Goal: Navigation & Orientation: Go to known website

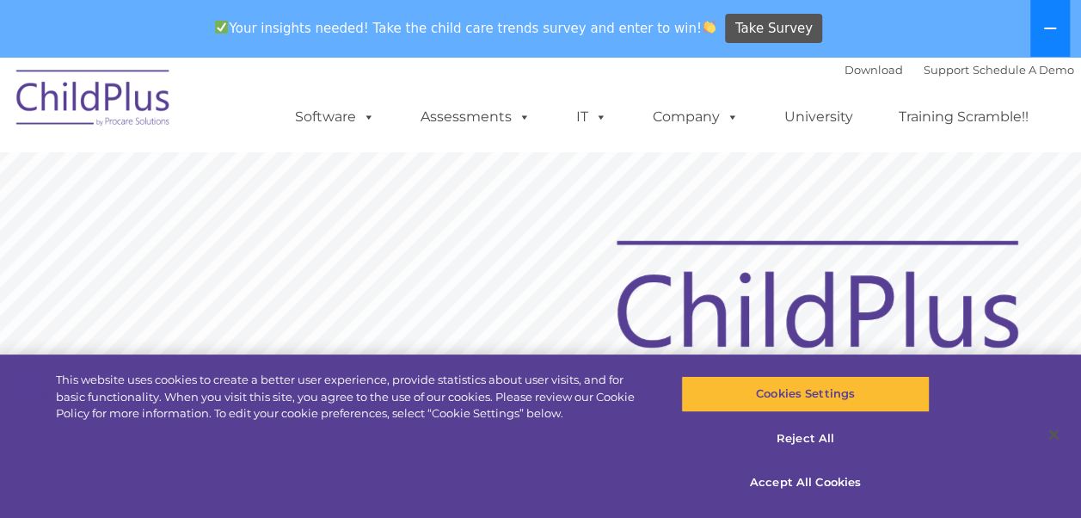
click at [1042, 31] on button at bounding box center [1051, 28] width 40 height 57
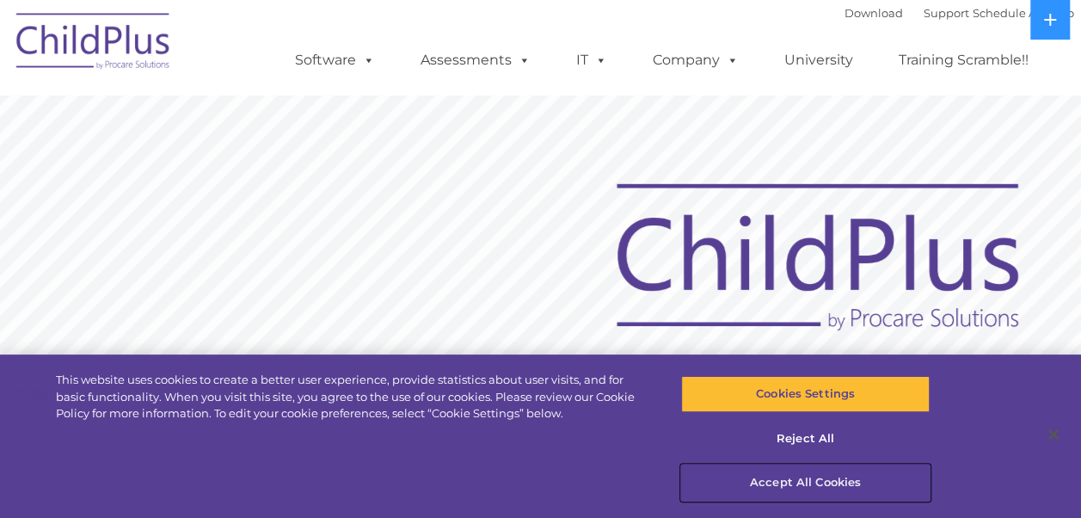
click at [793, 478] on button "Accept All Cookies" at bounding box center [805, 483] width 249 height 36
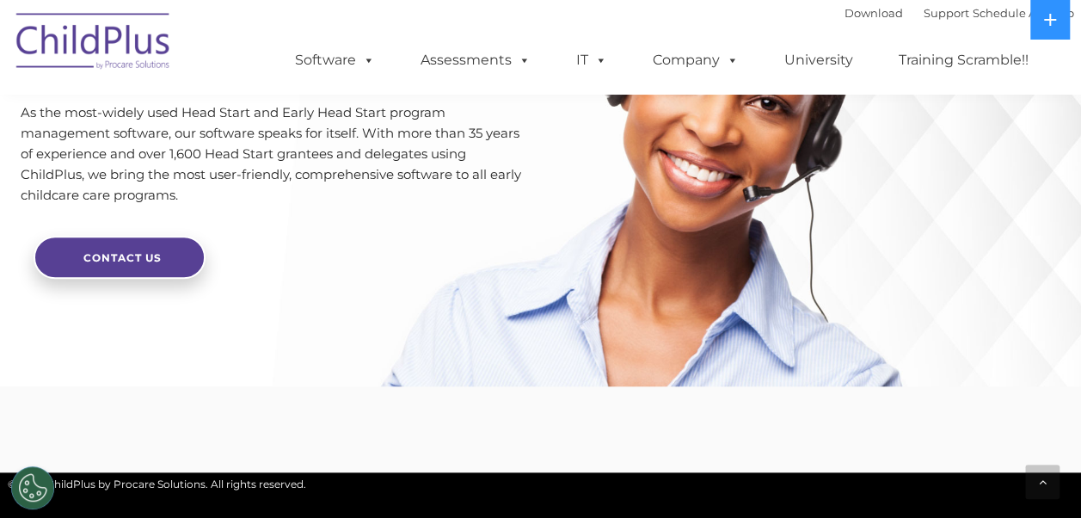
scroll to position [4326, 0]
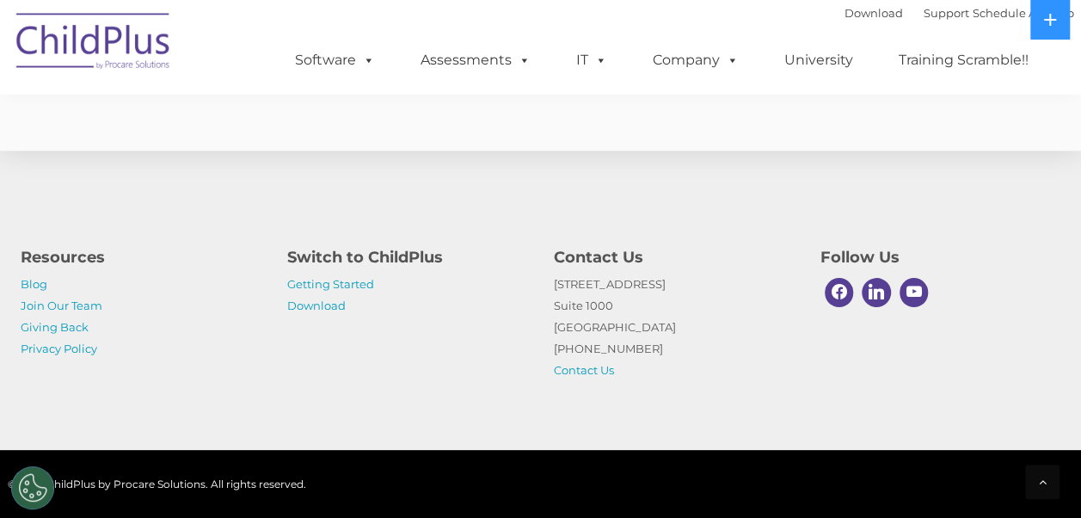
click at [293, 245] on h4 "Switch to ChildPlus" at bounding box center [407, 257] width 241 height 24
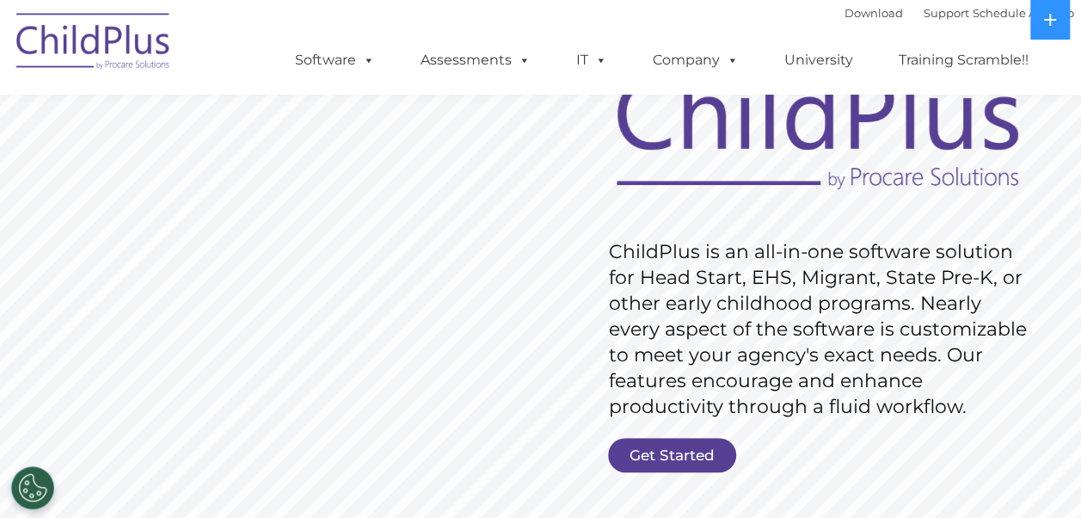
scroll to position [0, 0]
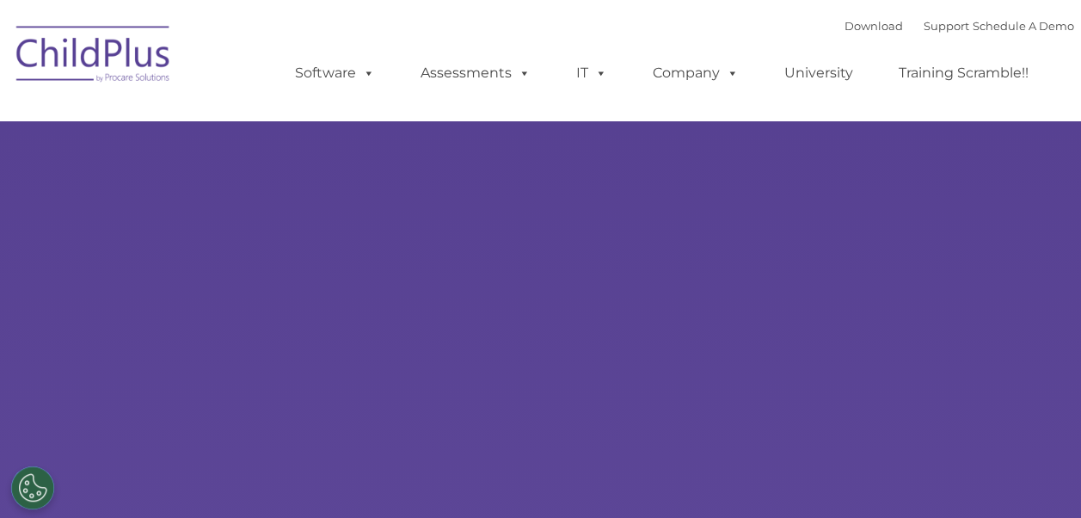
type input ""
select select "MEDIUM"
